Goal: Task Accomplishment & Management: Use online tool/utility

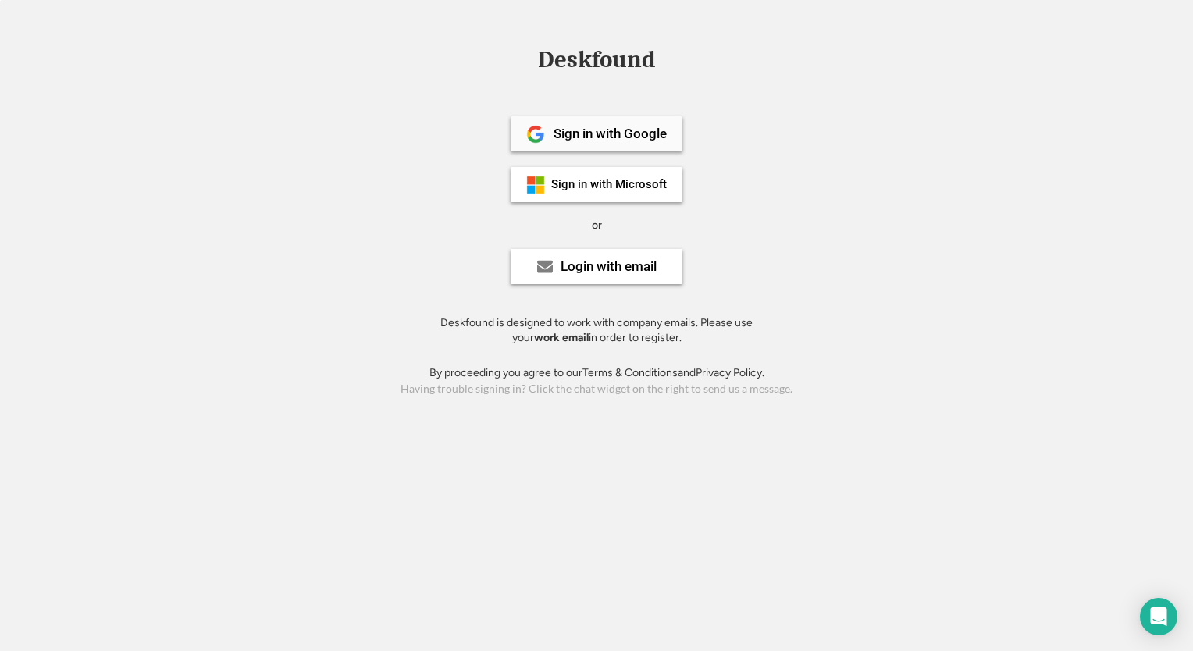
click at [549, 133] on div "Sign in with Google" at bounding box center [597, 133] width 172 height 35
